Goal: Go to known website: Go to known website

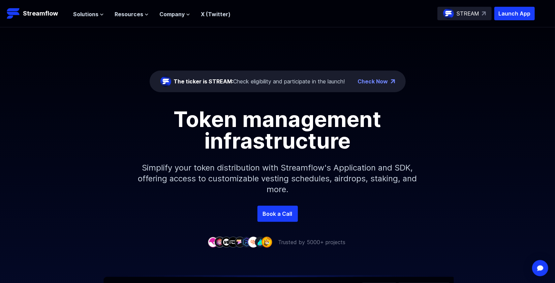
click at [415, 78] on div "The ticker is STREAM: Check eligibility and participate in the launch! Check No…" at bounding box center [277, 116] width 555 height 178
click at [430, 55] on div "The ticker is STREAM: Check eligibility and participate in the launch! Check No…" at bounding box center [277, 116] width 555 height 178
click at [542, 79] on div "The ticker is STREAM: Check eligibility and participate in the launch! Check No…" at bounding box center [277, 116] width 555 height 178
click at [525, 16] on p "Launch App" at bounding box center [515, 13] width 40 height 13
click at [41, 18] on p "Streamflow" at bounding box center [40, 13] width 35 height 9
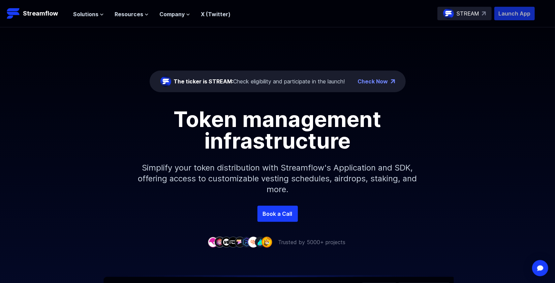
click at [510, 14] on p "Launch App" at bounding box center [515, 13] width 40 height 13
